Goal: Task Accomplishment & Management: Use online tool/utility

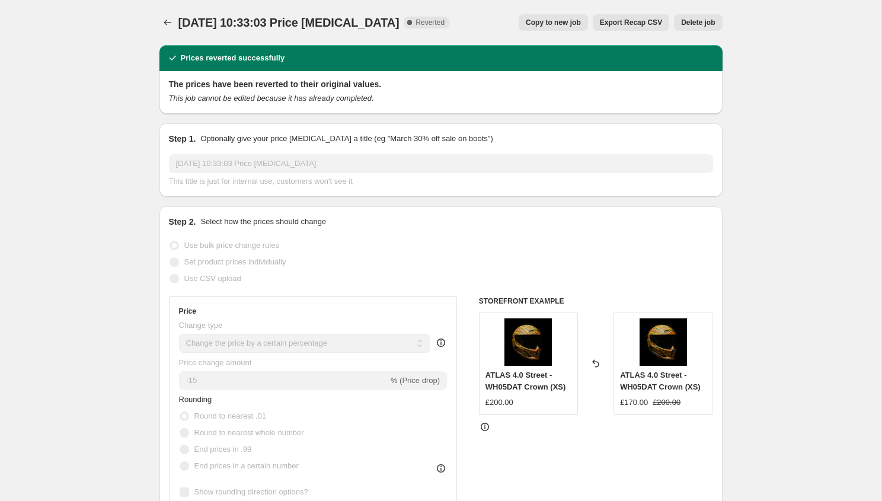
select select "percentage"
select select "collection"
click at [168, 19] on icon "Price change jobs" at bounding box center [168, 23] width 12 height 12
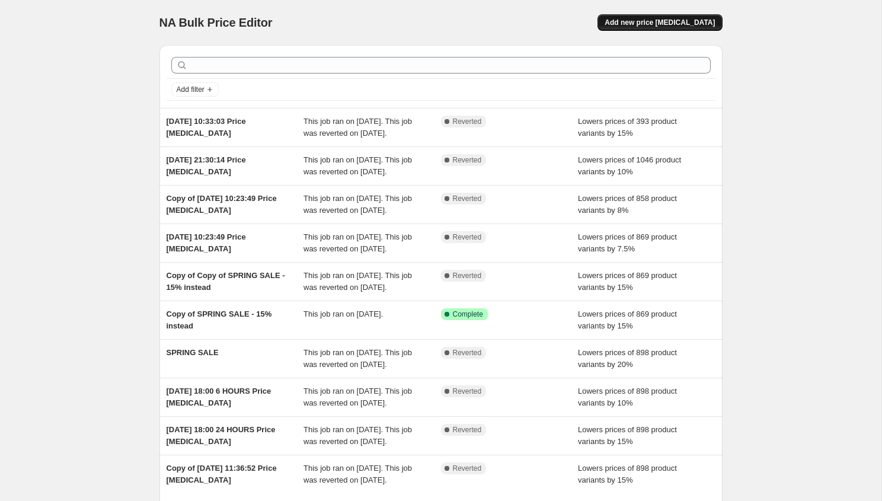
click at [683, 22] on span "Add new price [MEDICAL_DATA]" at bounding box center [660, 22] width 110 height 9
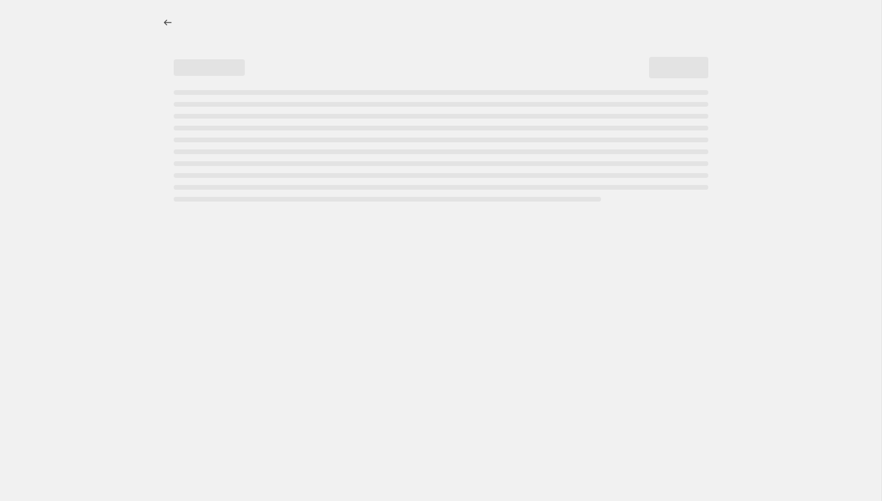
select select "percentage"
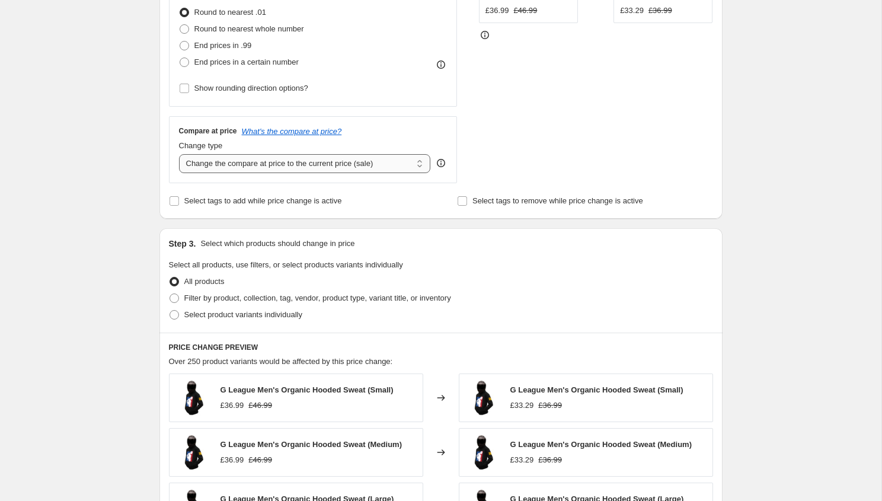
scroll to position [386, 0]
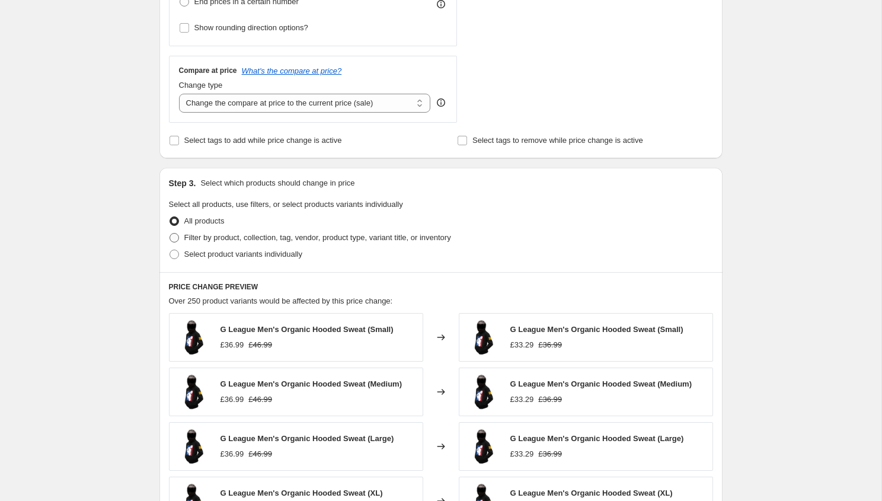
click at [289, 235] on span "Filter by product, collection, tag, vendor, product type, variant title, or inv…" at bounding box center [317, 237] width 267 height 9
click at [170, 234] on input "Filter by product, collection, tag, vendor, product type, variant title, or inv…" at bounding box center [170, 233] width 1 height 1
radio input "true"
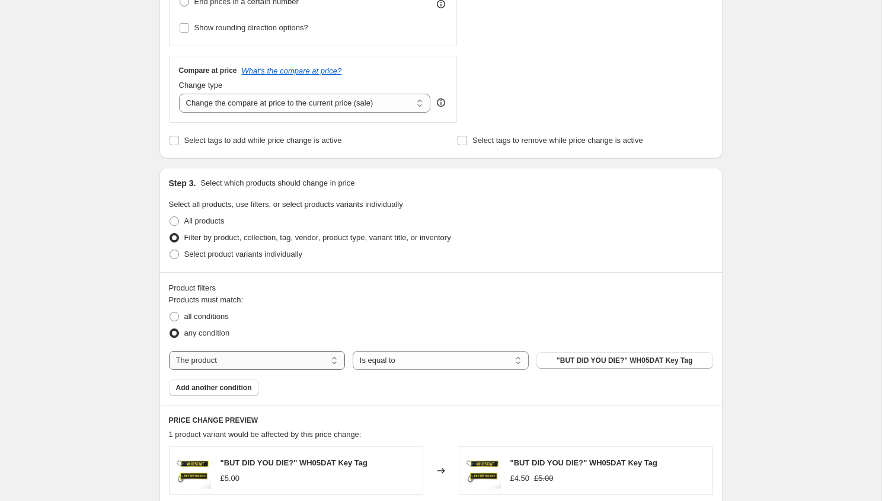
click at [263, 356] on select "The product The product's collection The product's tag The product's vendor The…" at bounding box center [257, 360] width 176 height 19
select select "collection"
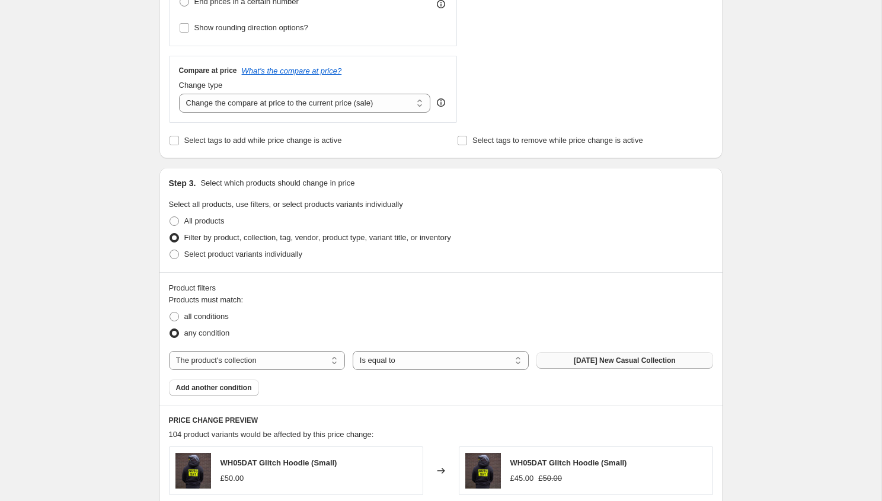
click at [594, 367] on button "[DATE] New Casual Collection" at bounding box center [625, 360] width 176 height 17
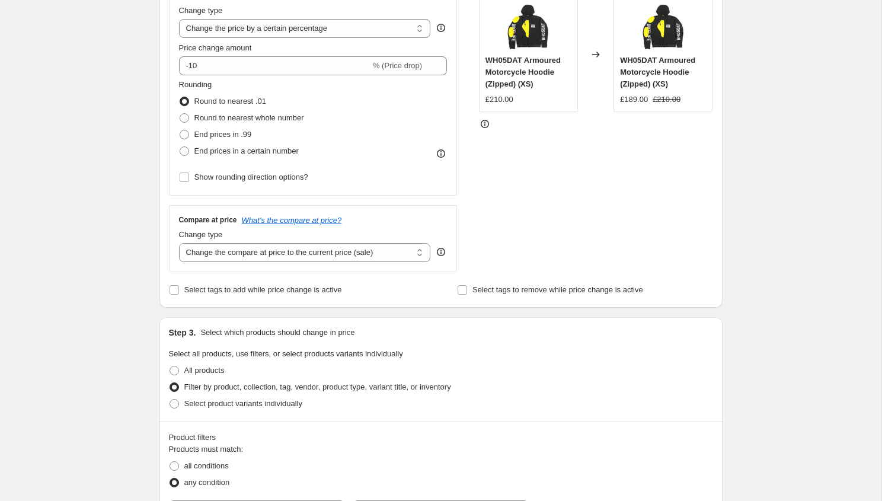
scroll to position [204, 0]
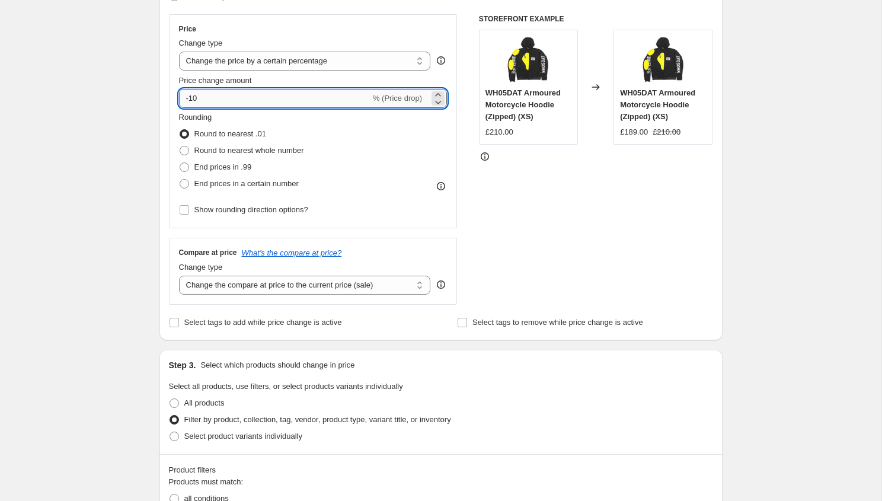
click at [289, 106] on input "-10" at bounding box center [275, 98] width 192 height 19
type input "-1"
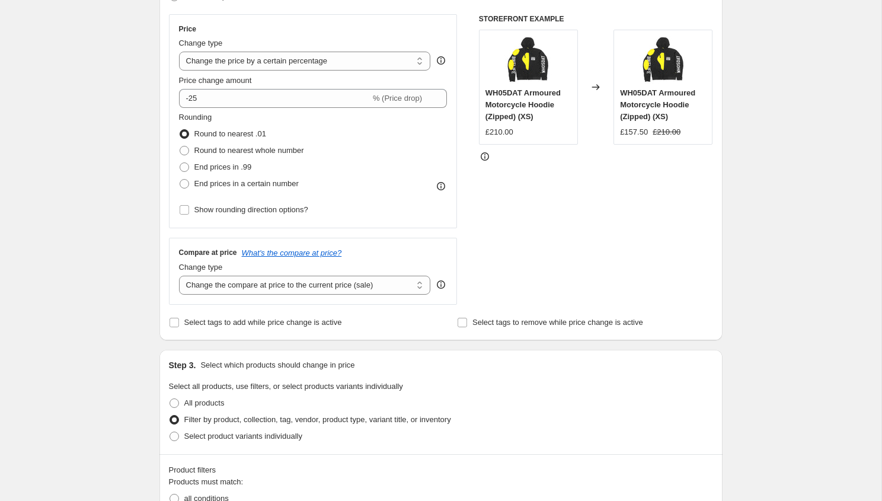
click at [512, 237] on div "STOREFRONT EXAMPLE WH05DAT Armoured Motorcycle Hoodie (Zipped) (XS) £210.00 Cha…" at bounding box center [596, 159] width 234 height 291
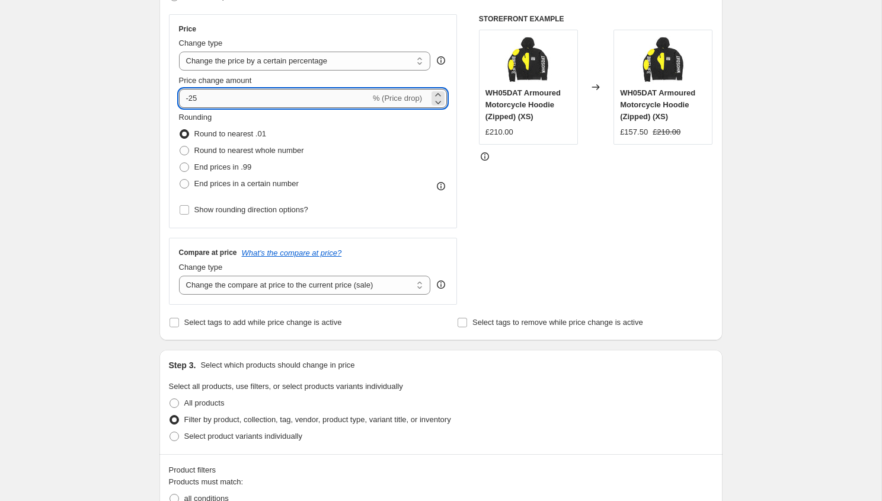
click at [286, 98] on input "-25" at bounding box center [275, 98] width 192 height 19
type input "-20"
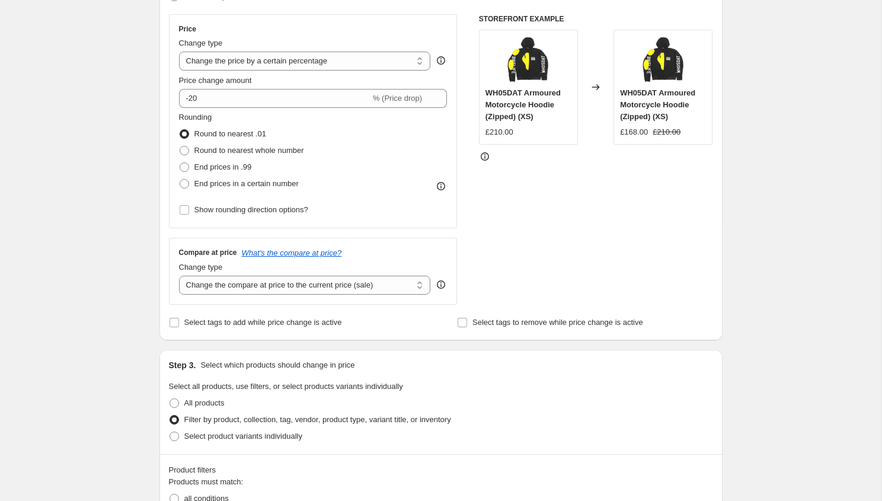
click at [576, 231] on div "STOREFRONT EXAMPLE WH05DAT Armoured Motorcycle Hoodie (Zipped) (XS) £210.00 Cha…" at bounding box center [596, 159] width 234 height 291
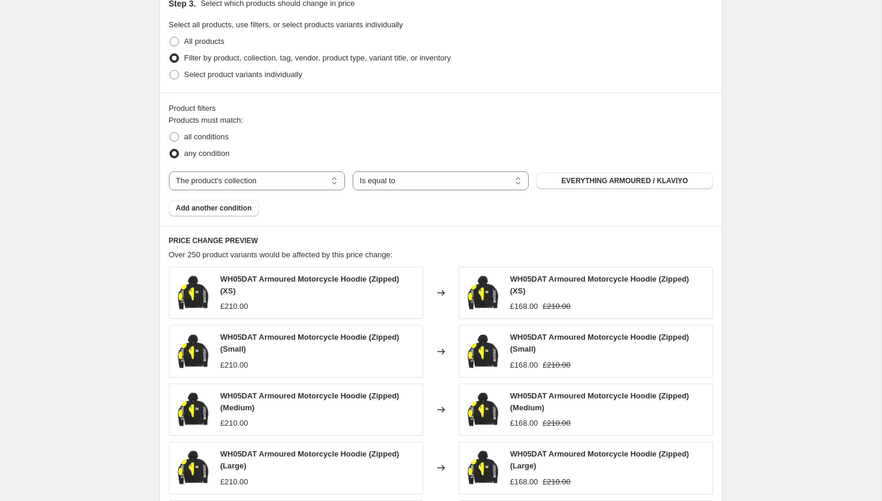
scroll to position [788, 0]
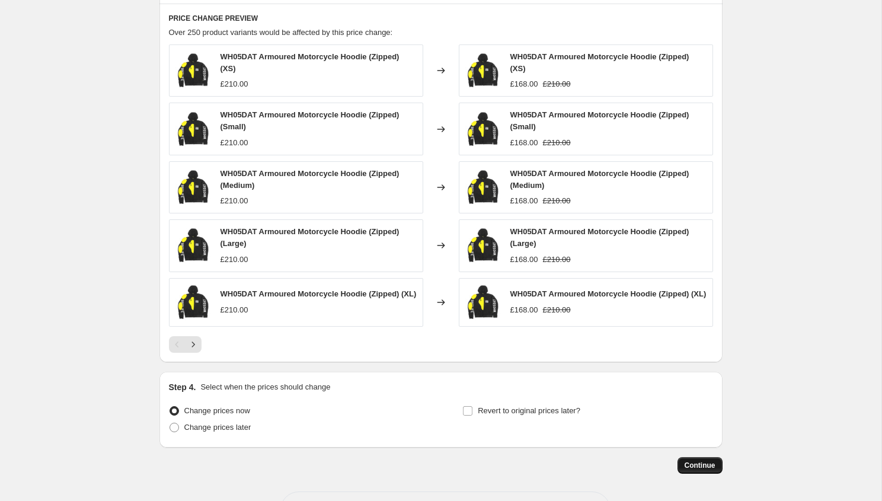
click at [708, 468] on span "Continue" at bounding box center [700, 465] width 31 height 9
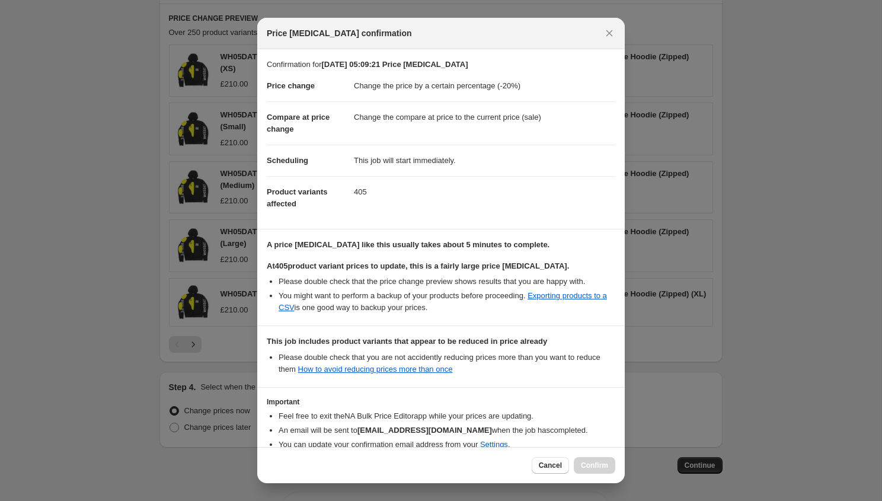
scroll to position [63, 0]
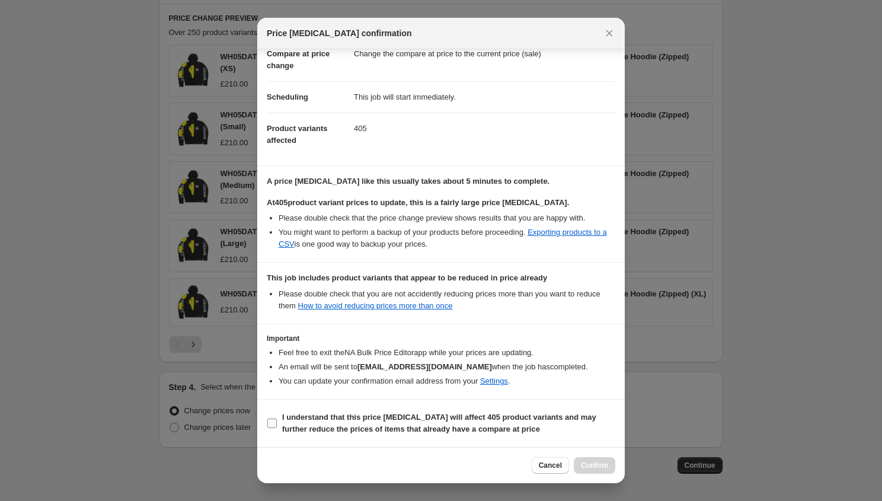
click at [277, 422] on span ":r6h:" at bounding box center [272, 423] width 11 height 11
click at [277, 422] on input "I understand that this price [MEDICAL_DATA] will affect 405 product variants an…" at bounding box center [271, 423] width 9 height 9
checkbox input "true"
click at [596, 461] on button "Confirm" at bounding box center [595, 465] width 42 height 17
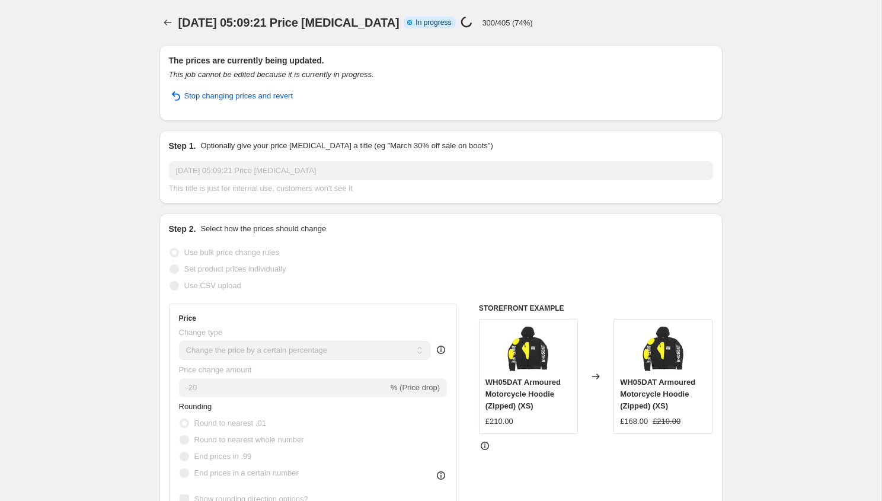
select select "percentage"
select select "collection"
